Goal: Task Accomplishment & Management: Manage account settings

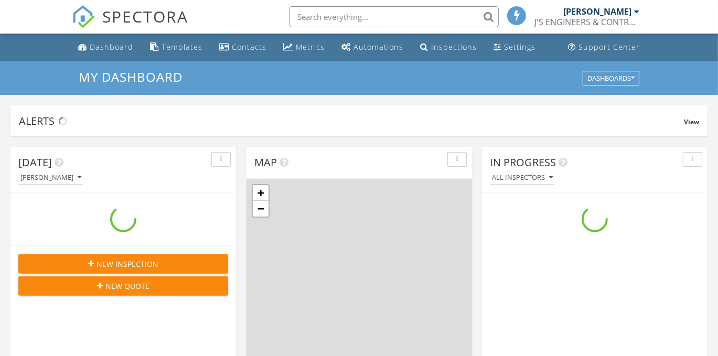
scroll to position [970, 734]
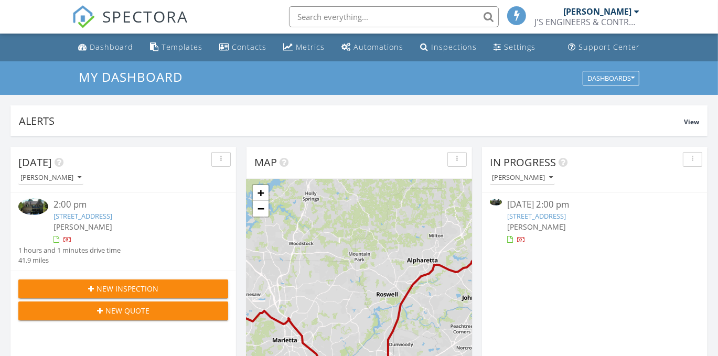
click at [112, 219] on link "[STREET_ADDRESS]" at bounding box center [82, 215] width 59 height 9
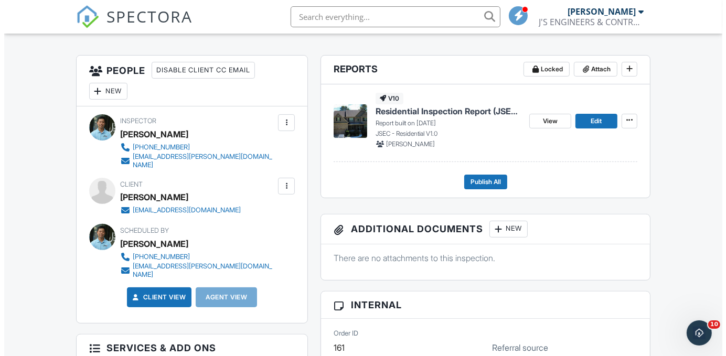
scroll to position [262, 0]
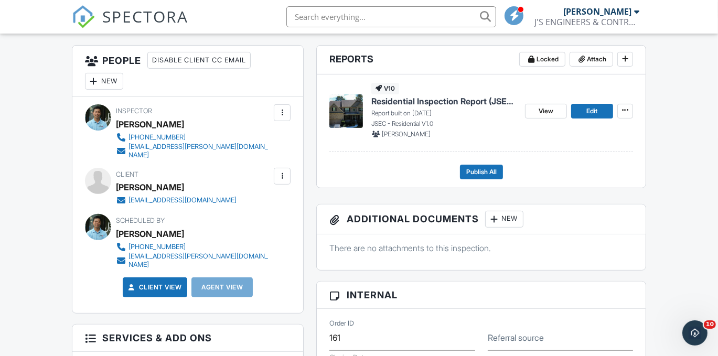
click at [106, 76] on div "New" at bounding box center [104, 81] width 38 height 17
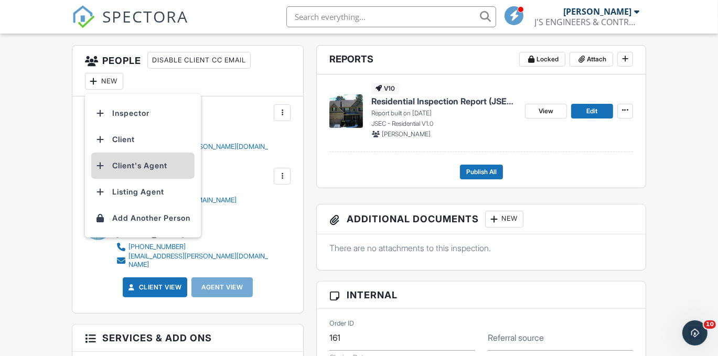
click at [137, 163] on li "Client's Agent" at bounding box center [142, 166] width 103 height 26
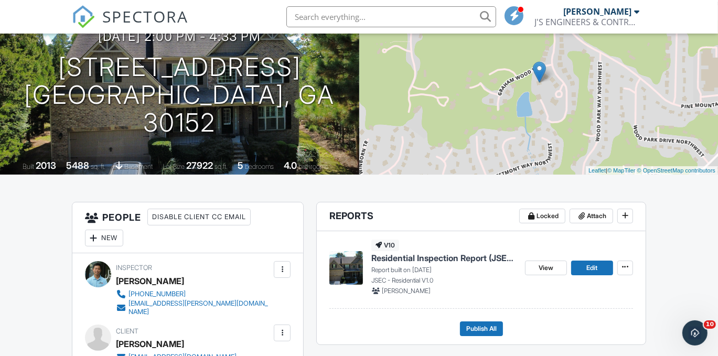
scroll to position [105, 0]
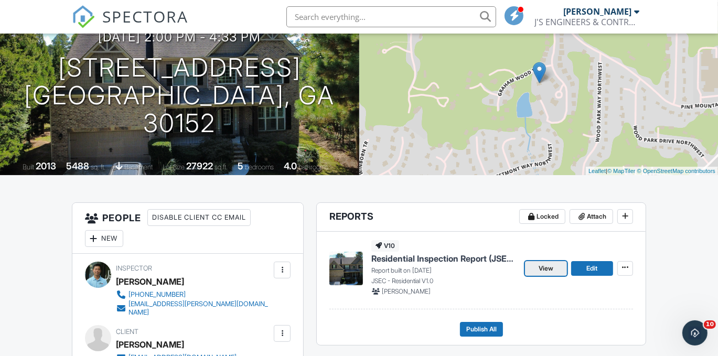
click at [561, 274] on link "View" at bounding box center [546, 268] width 42 height 15
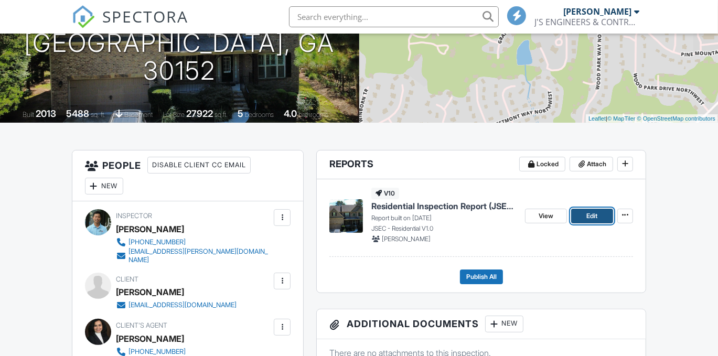
click at [591, 216] on span "Edit" at bounding box center [592, 216] width 11 height 10
